Goal: Information Seeking & Learning: Learn about a topic

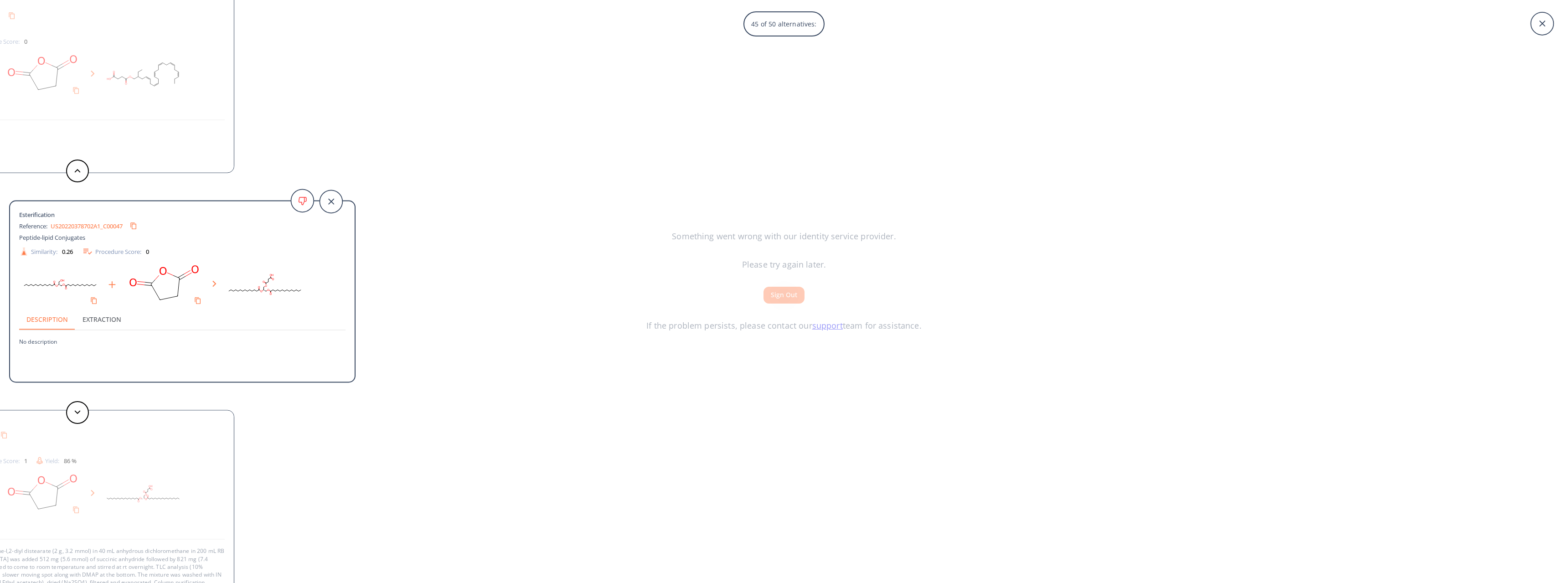
click at [1540, 27] on icon at bounding box center [1542, 23] width 23 height 23
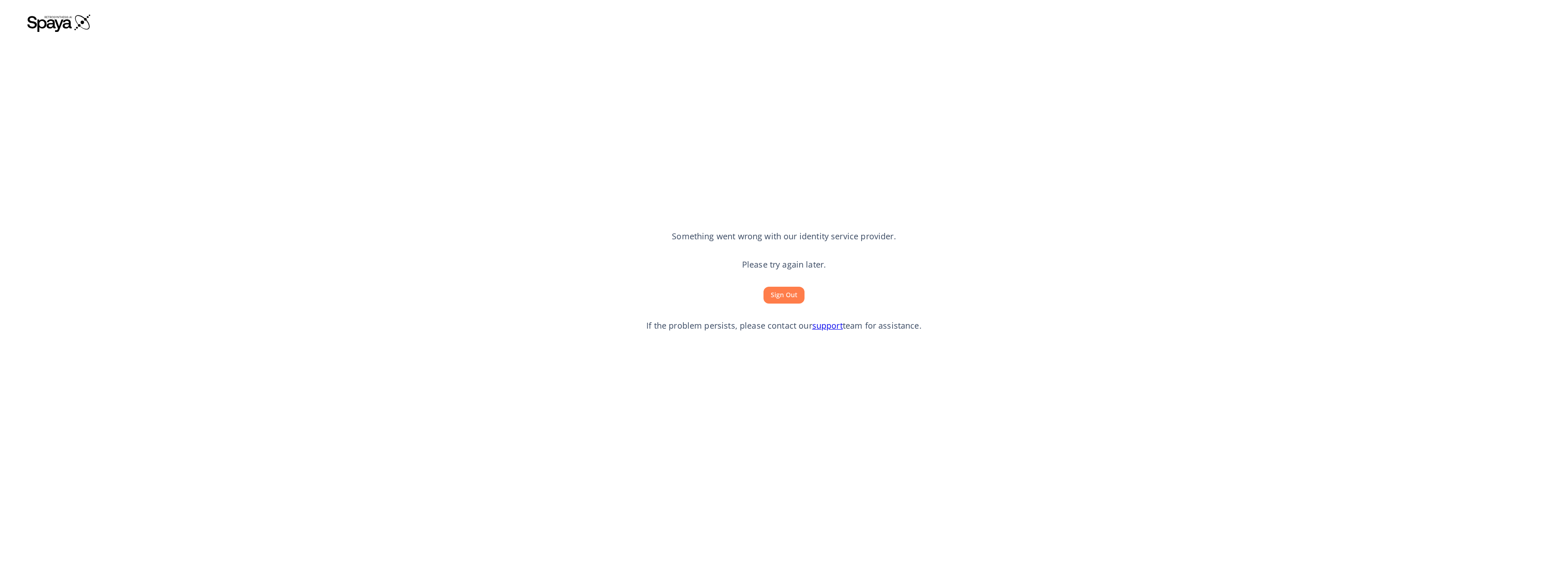
click at [799, 260] on p "Please try again later." at bounding box center [784, 264] width 84 height 12
click at [65, 26] on img at bounding box center [59, 23] width 64 height 18
